Goal: Task Accomplishment & Management: Complete application form

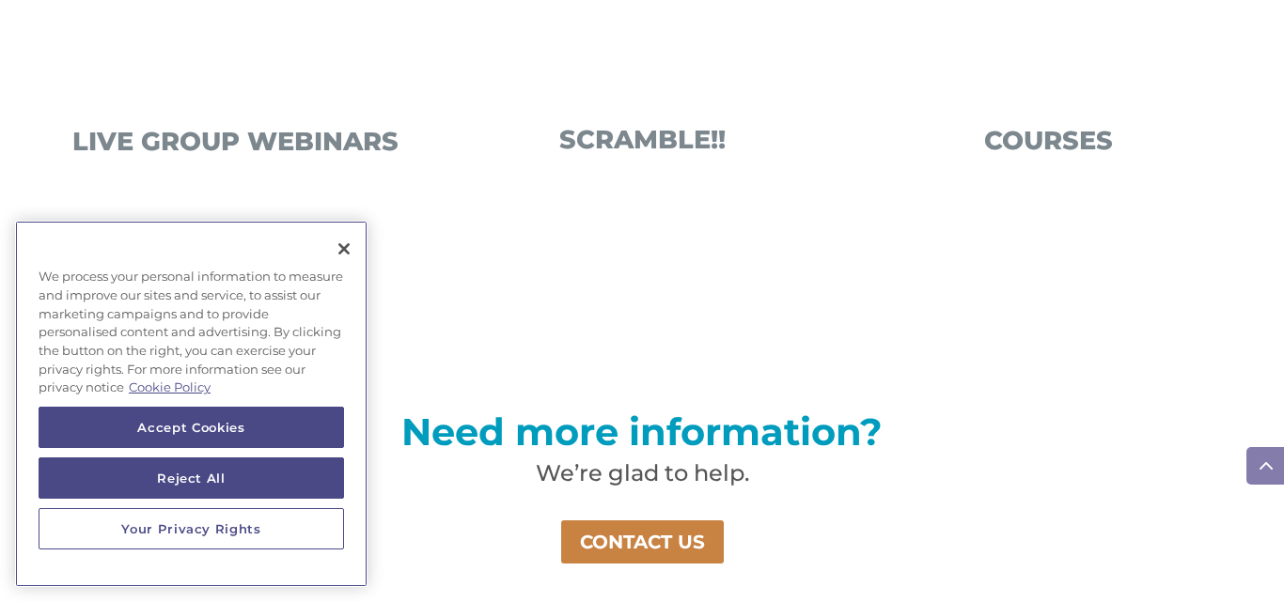
scroll to position [1437, 0]
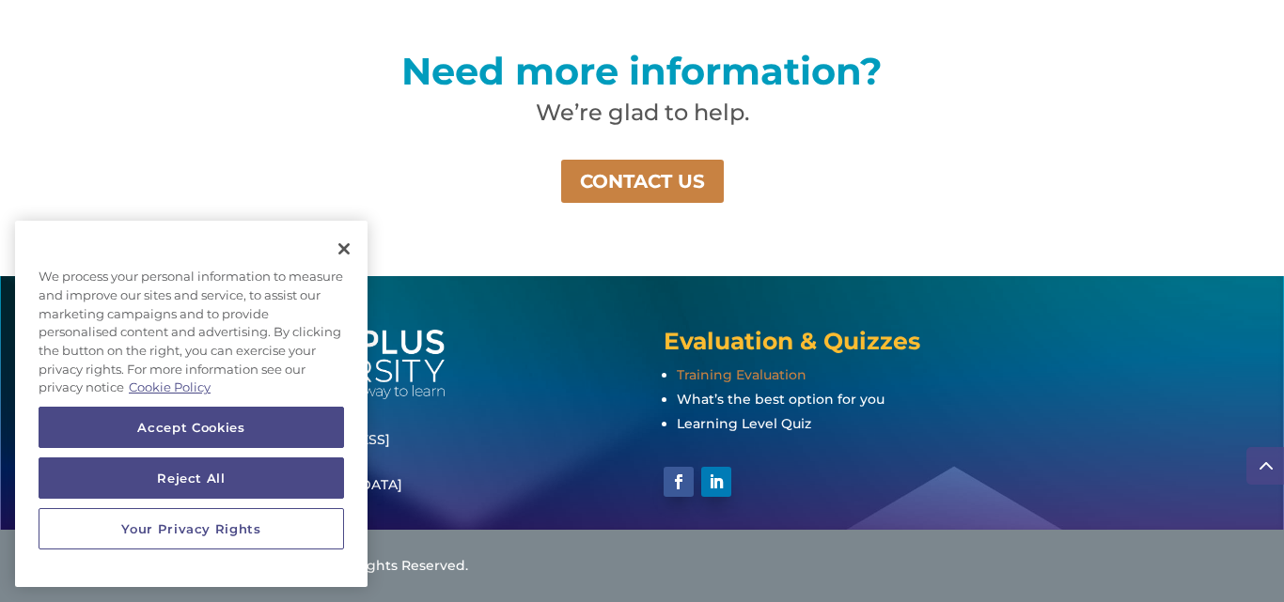
click at [731, 373] on span "Training Evaluation" at bounding box center [742, 374] width 130 height 17
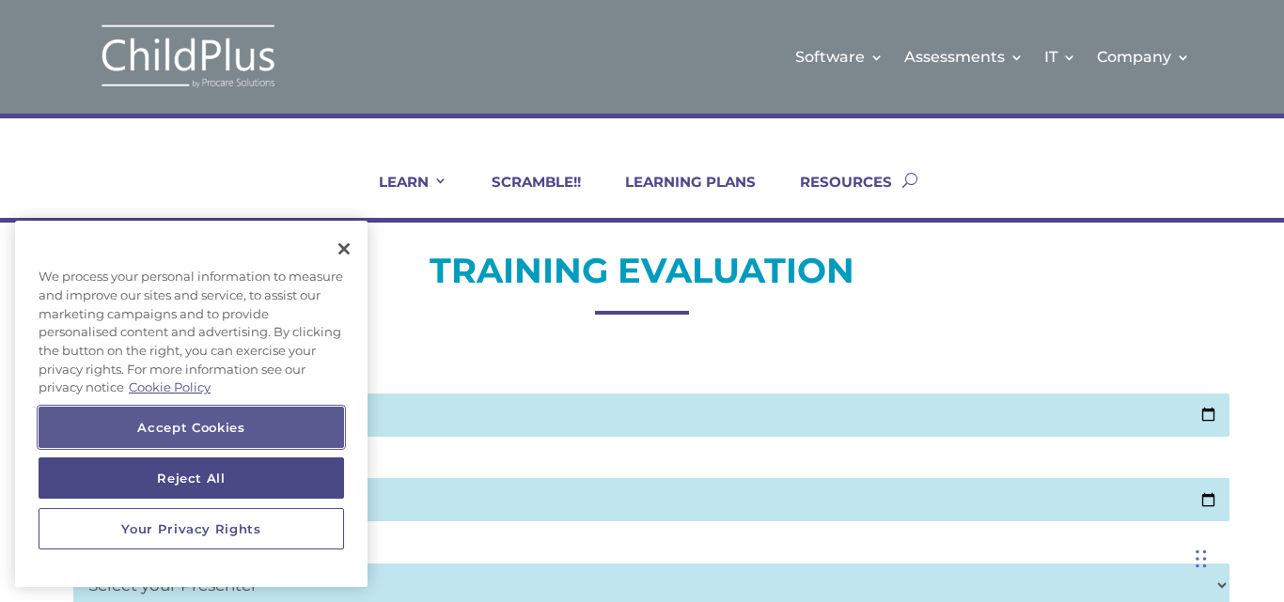
click at [265, 416] on button "Accept Cookies" at bounding box center [191, 427] width 305 height 41
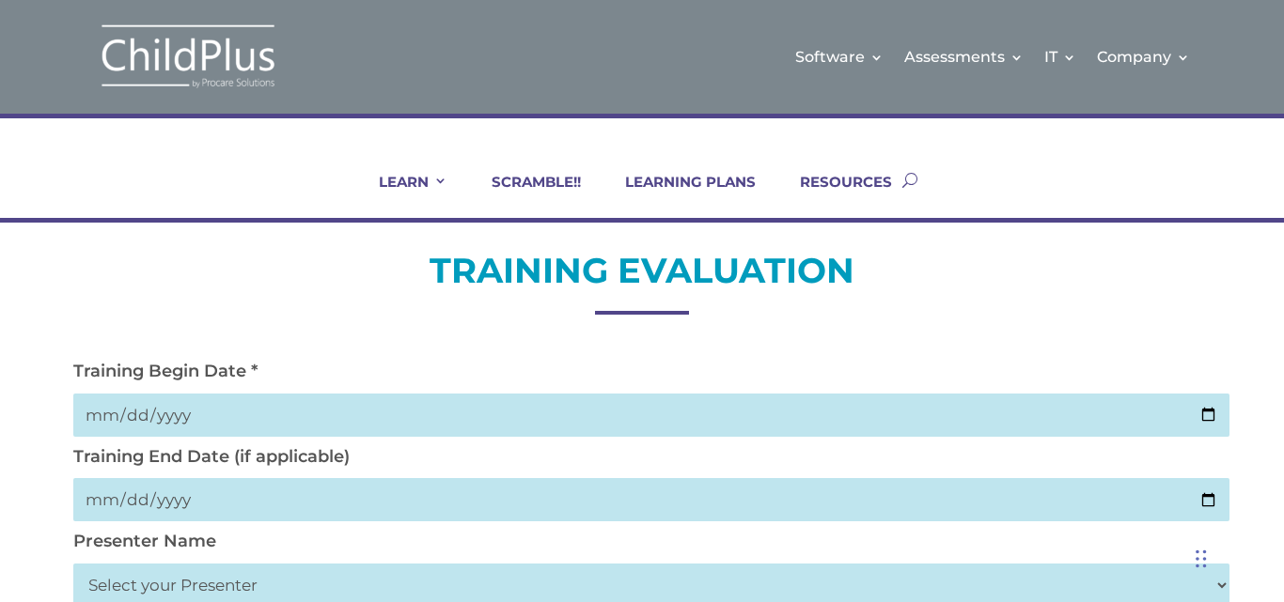
click at [104, 413] on input "date" at bounding box center [650, 415] width 1155 height 43
type input "0026-09-17"
type input "[DATE]"
click at [174, 411] on input "[DATE]" at bounding box center [650, 415] width 1155 height 43
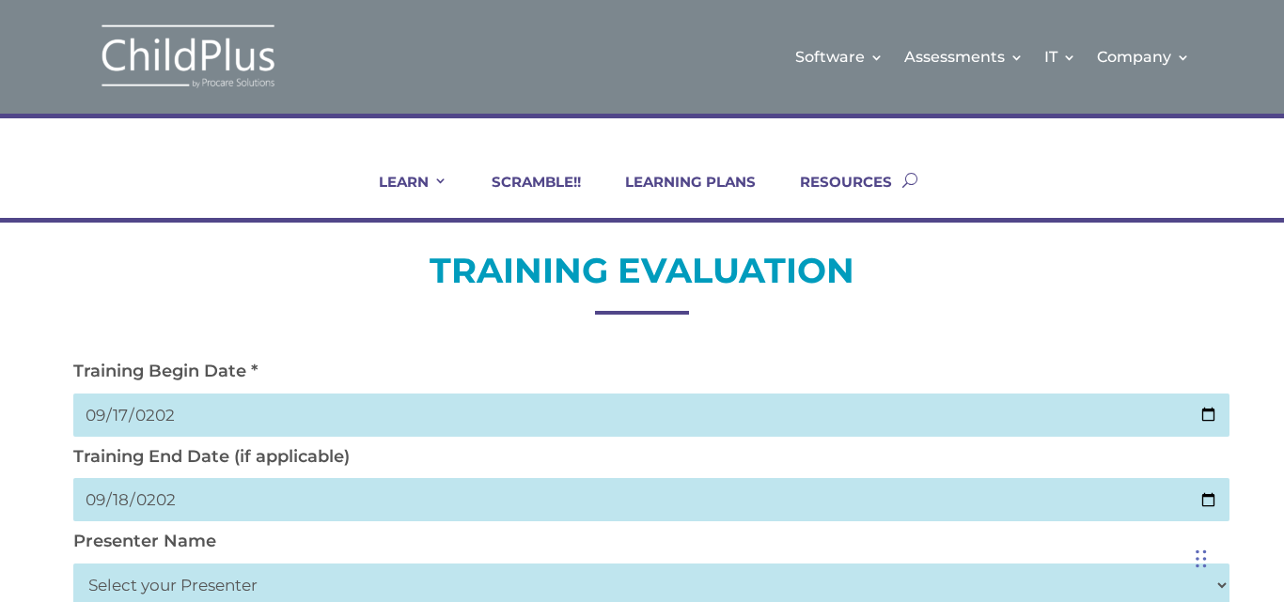
click at [169, 417] on input "[DATE]" at bounding box center [650, 415] width 1155 height 43
type input "[DATE]"
click at [156, 586] on select "Select your Presenter [PERSON_NAME] [PERSON_NAME] [PERSON_NAME] [PERSON_NAME] […" at bounding box center [650, 585] width 1155 height 43
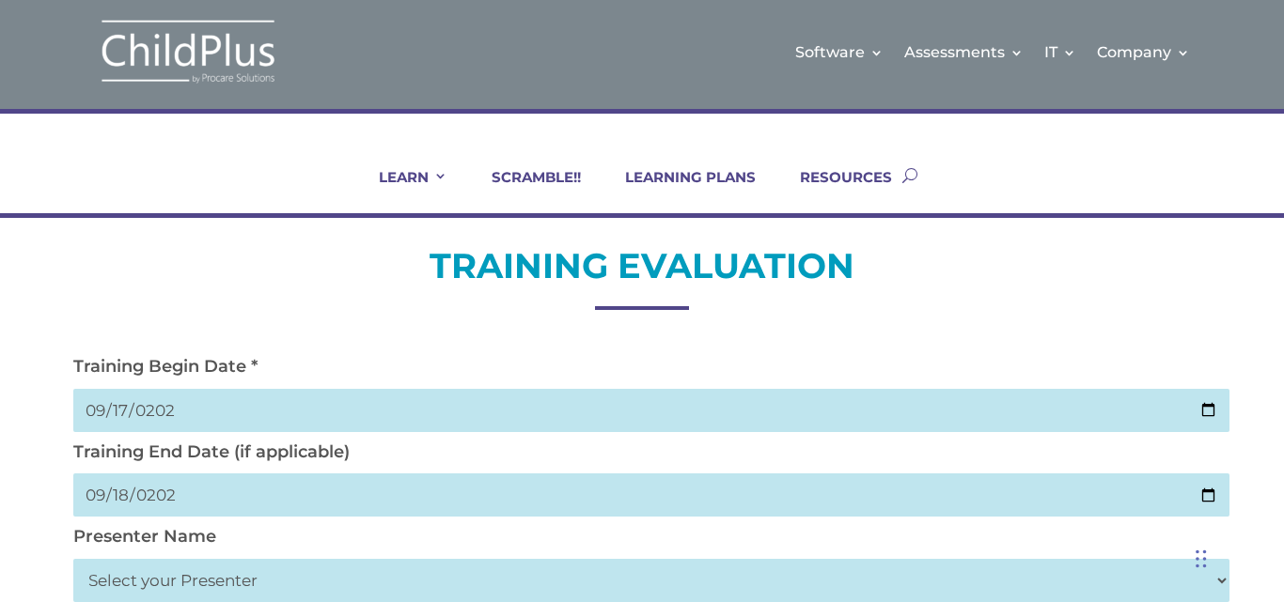
select select "[PERSON_NAME]"
click at [73, 559] on select "Select your Presenter [PERSON_NAME] [PERSON_NAME] [PERSON_NAME] [PERSON_NAME] […" at bounding box center [650, 580] width 1155 height 43
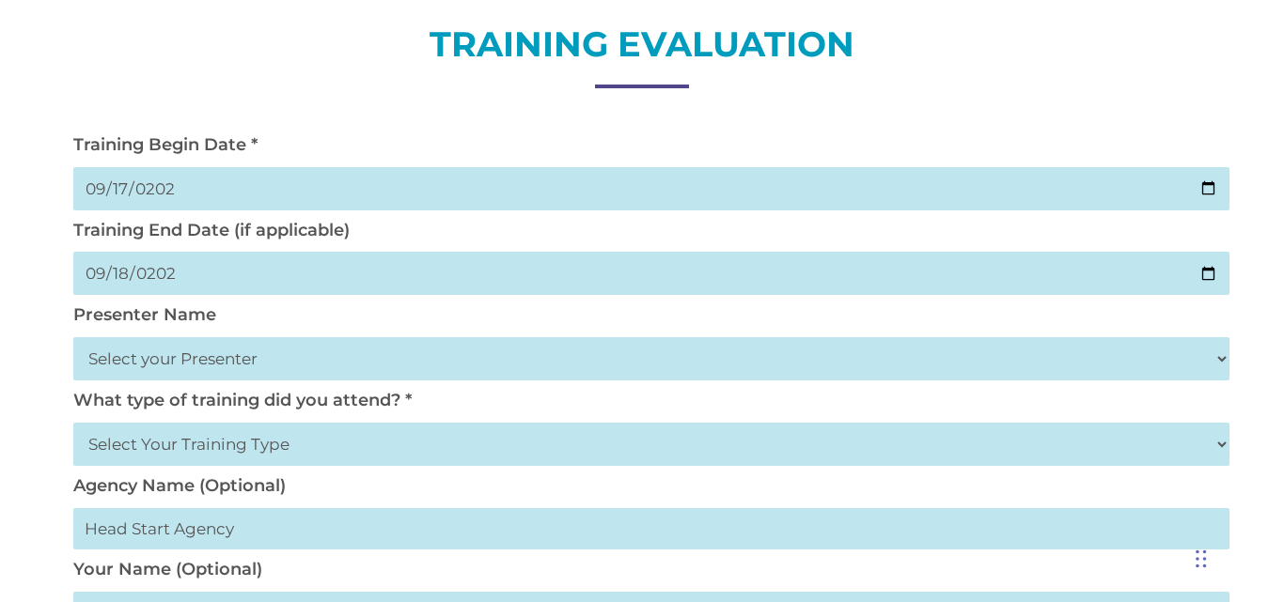
scroll to position [230, 0]
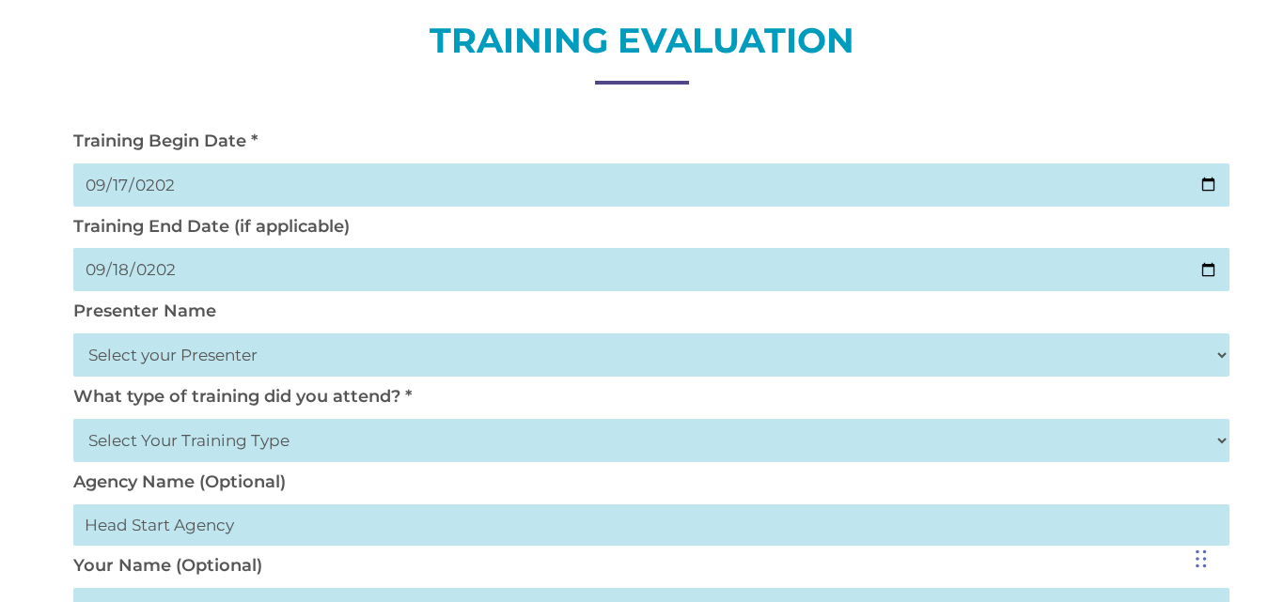
click at [208, 437] on select "Select Your Training Type On-site (at your agency) Virtual Visit Live Group Web…" at bounding box center [650, 440] width 1155 height 43
select select "On-site (at your agency)"
click at [73, 419] on select "Select Your Training Type On-site (at your agency) Virtual Visit Live Group Web…" at bounding box center [650, 440] width 1155 height 43
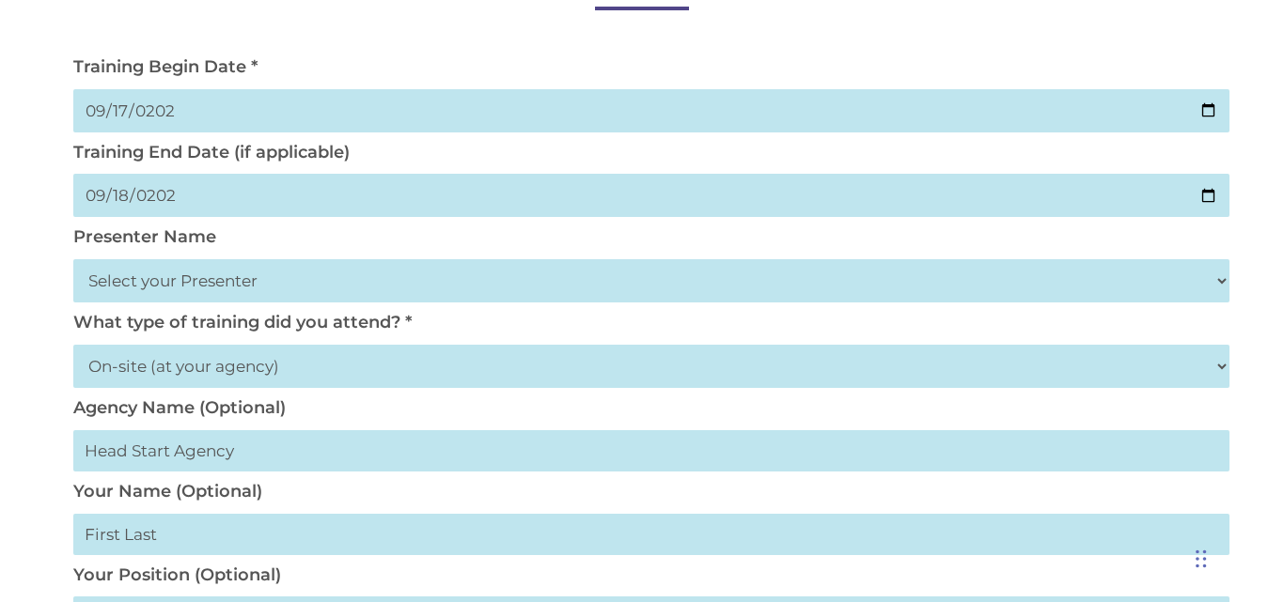
scroll to position [305, 0]
click at [226, 536] on input "text" at bounding box center [650, 533] width 1155 height 41
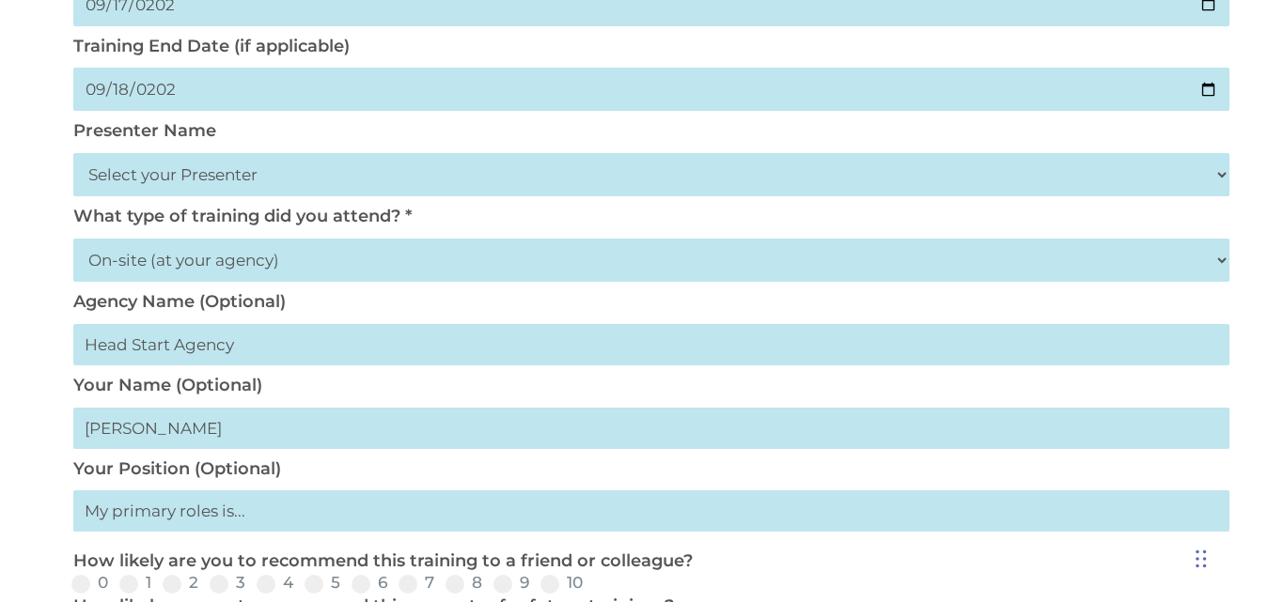
scroll to position [456, 0]
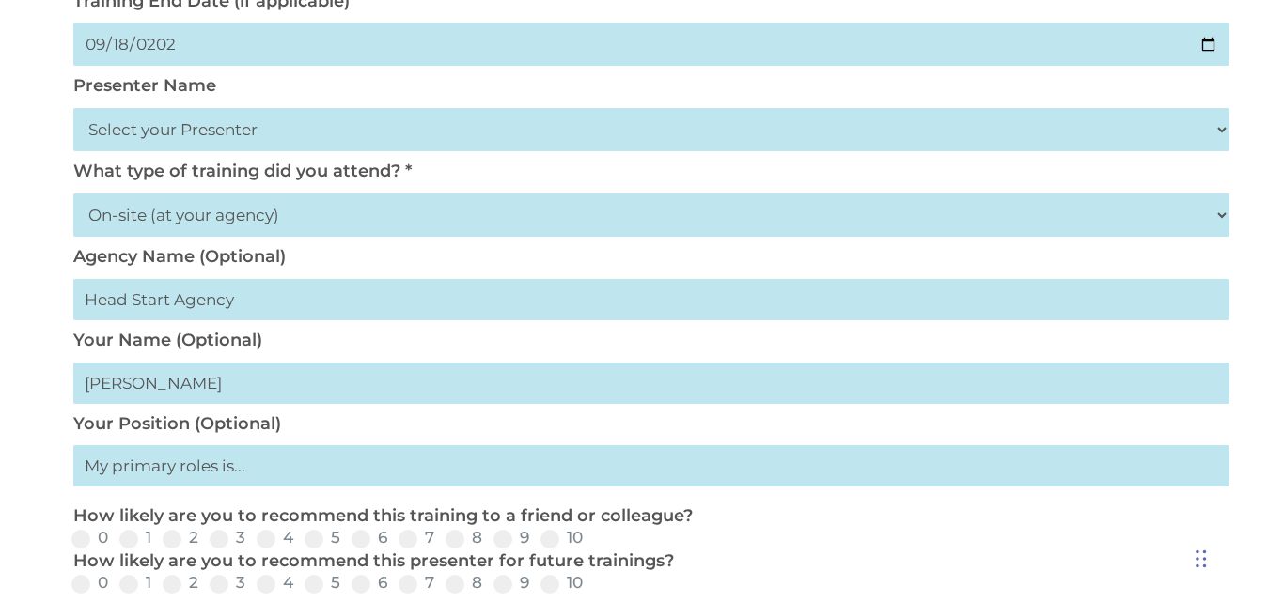
type input "[PERSON_NAME]"
click at [136, 469] on input "text" at bounding box center [650, 465] width 1155 height 41
type input "Preschool and Early Education Coordinator"
click at [496, 542] on span at bounding box center [502, 539] width 19 height 19
click at [538, 542] on input "9" at bounding box center [544, 545] width 12 height 12
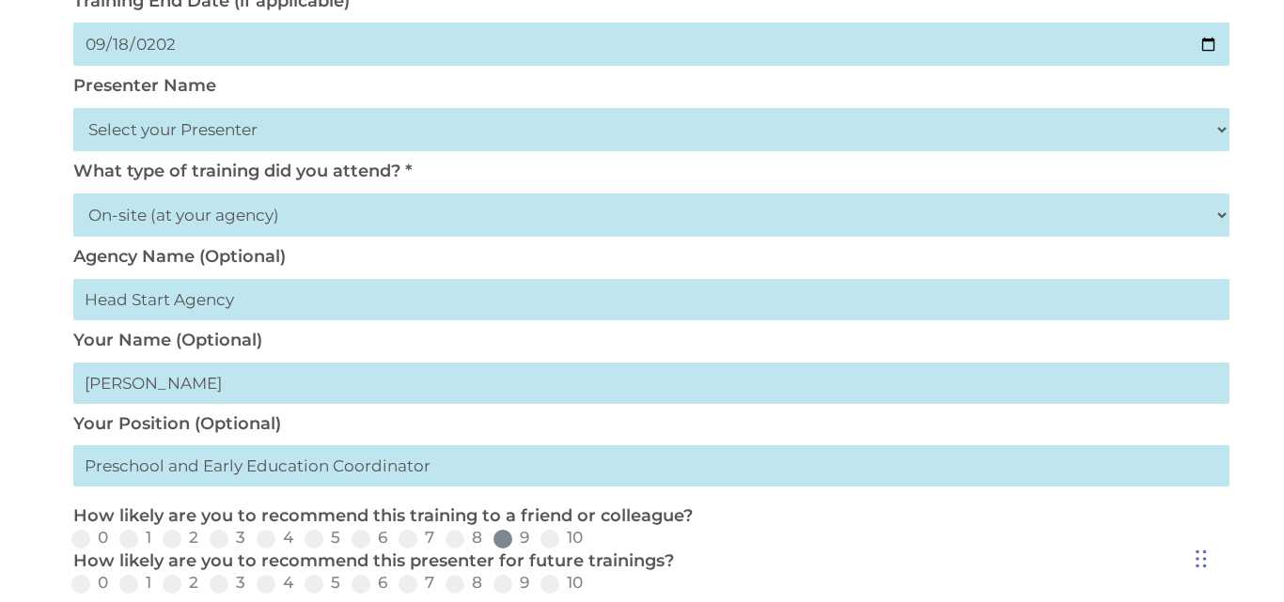
radio input "true"
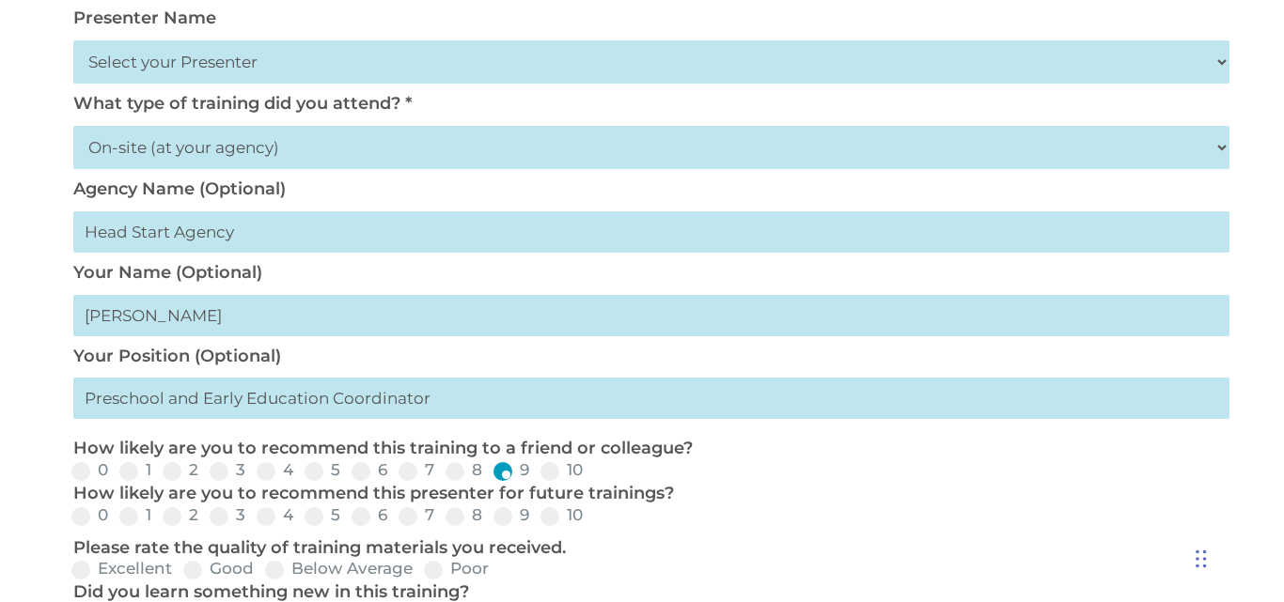
scroll to position [606, 0]
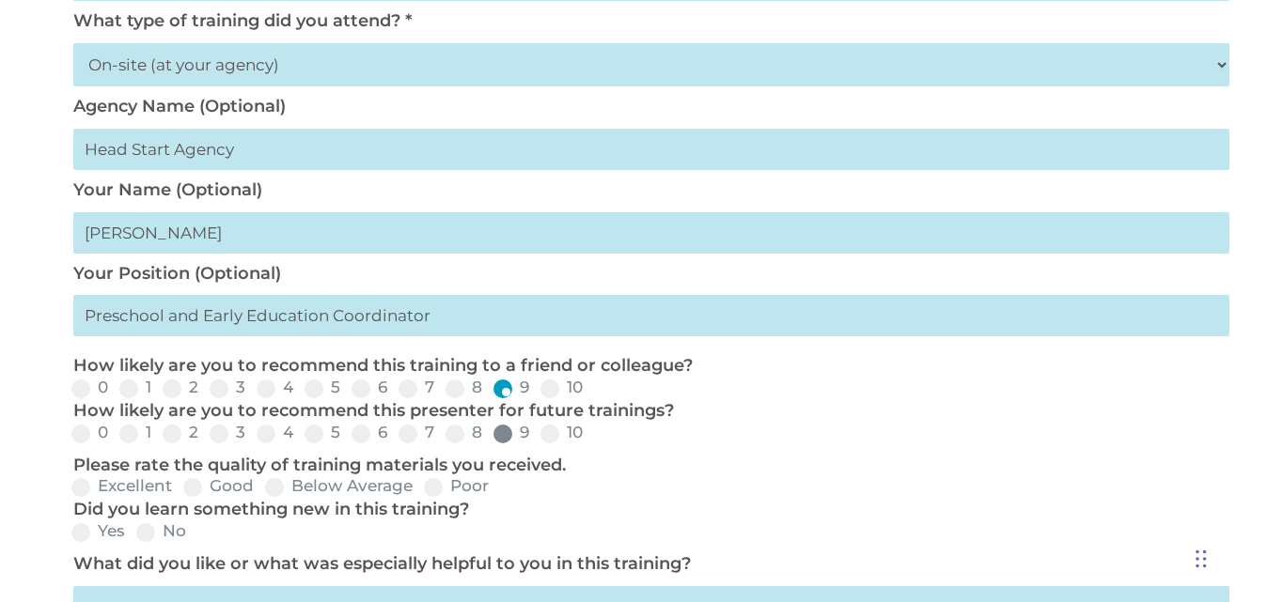
click at [506, 434] on span at bounding box center [502, 434] width 19 height 19
click at [538, 434] on input "9" at bounding box center [544, 440] width 12 height 12
radio input "true"
click at [86, 485] on span at bounding box center [80, 487] width 19 height 19
click at [181, 488] on input "Excellent" at bounding box center [187, 494] width 12 height 12
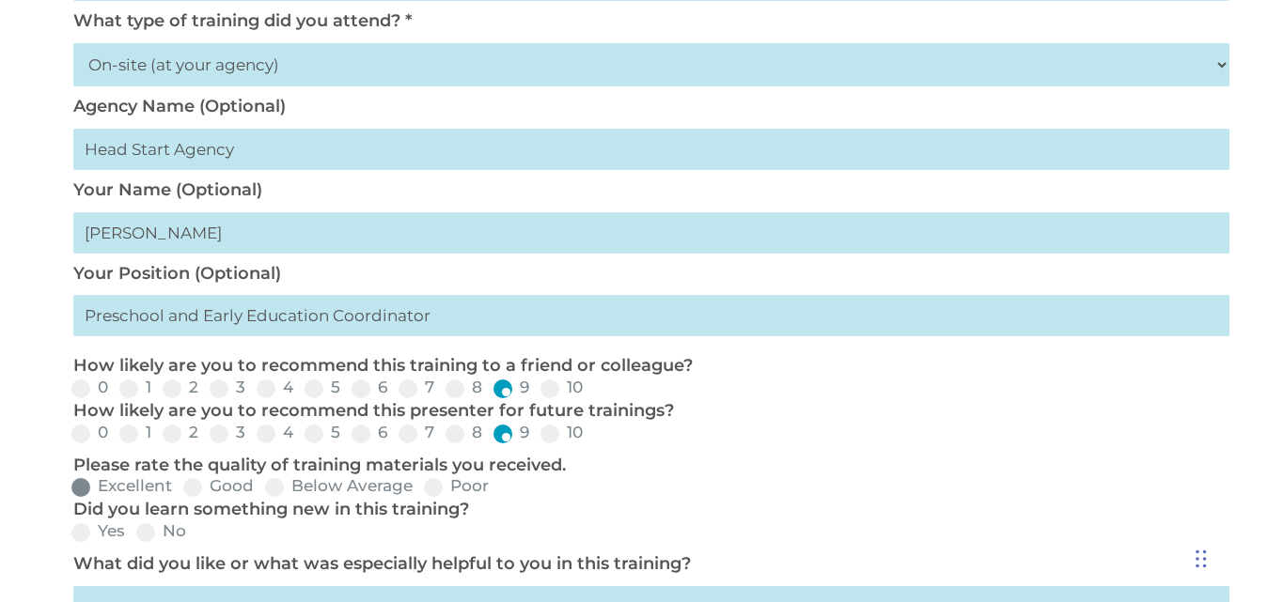
radio input "true"
click at [90, 529] on label "Yes" at bounding box center [98, 531] width 54 height 16
click at [134, 533] on input "Yes" at bounding box center [140, 539] width 12 height 12
radio input "true"
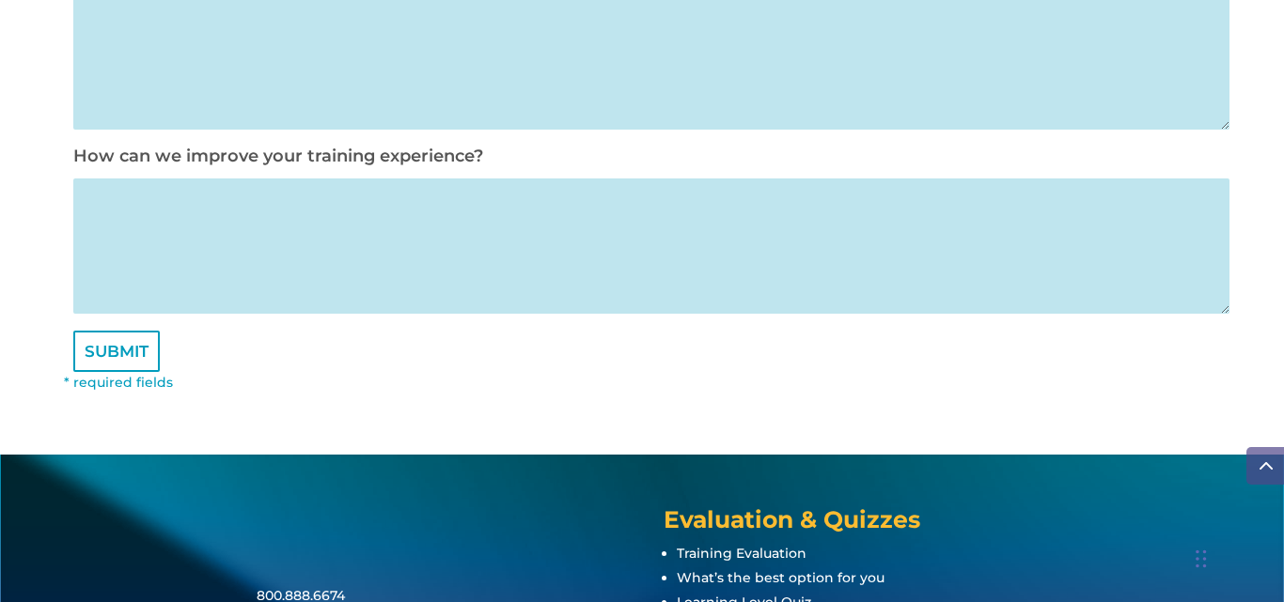
scroll to position [1207, 0]
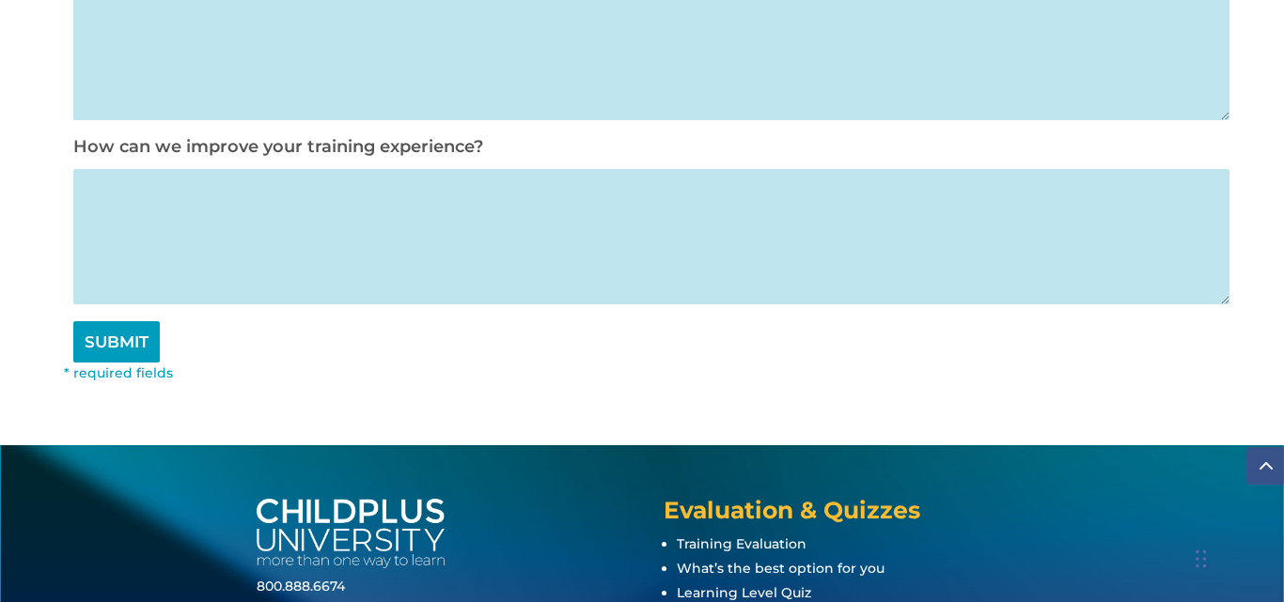
click at [110, 337] on input "SUBMIT" at bounding box center [116, 341] width 86 height 41
click at [114, 358] on input "SUBMIT" at bounding box center [116, 341] width 86 height 41
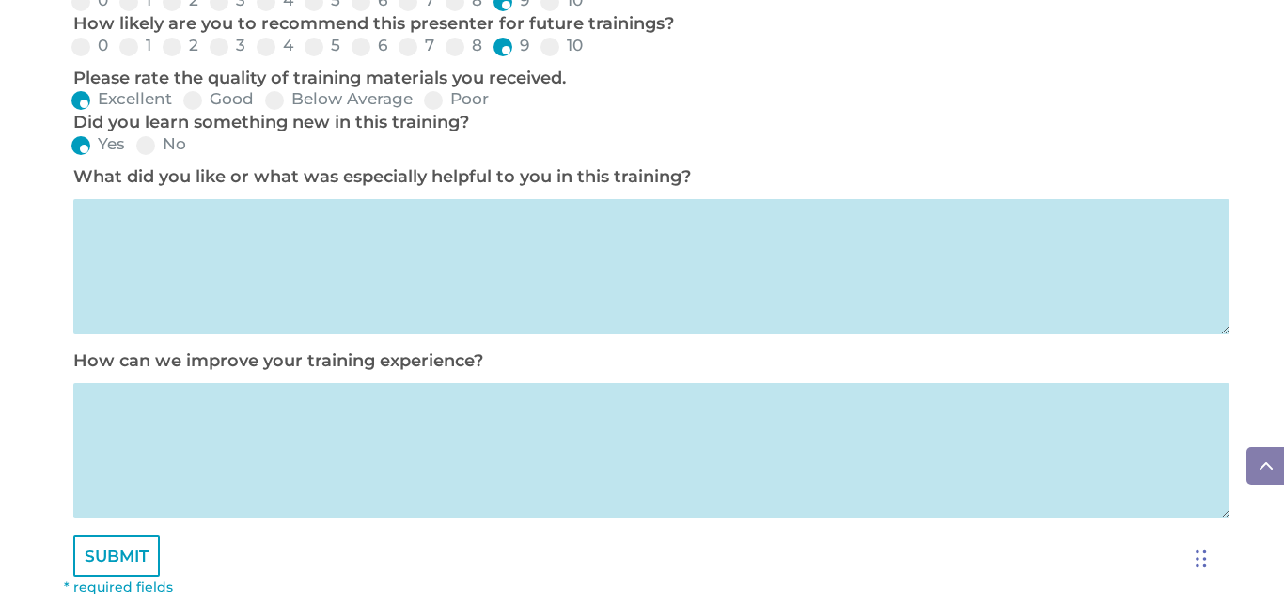
scroll to position [926, 0]
